Goal: Use online tool/utility: Utilize a website feature to perform a specific function

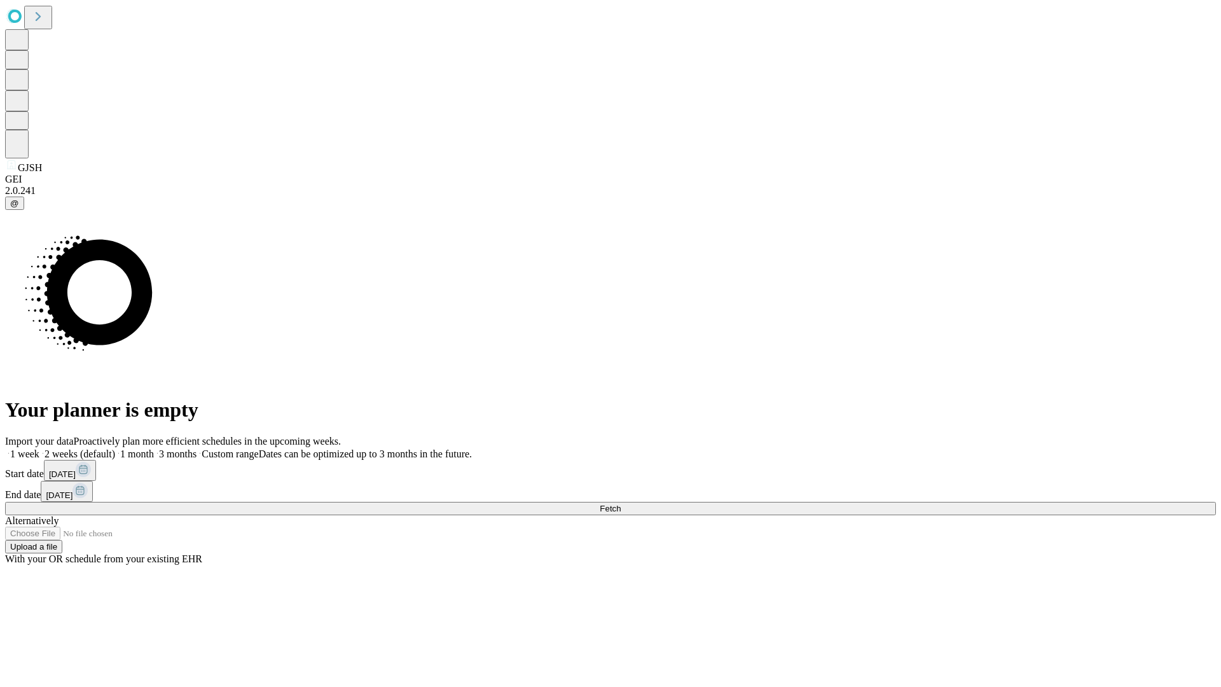
click at [621, 504] on span "Fetch" at bounding box center [610, 509] width 21 height 10
